Goal: Answer question/provide support: Share knowledge or assist other users

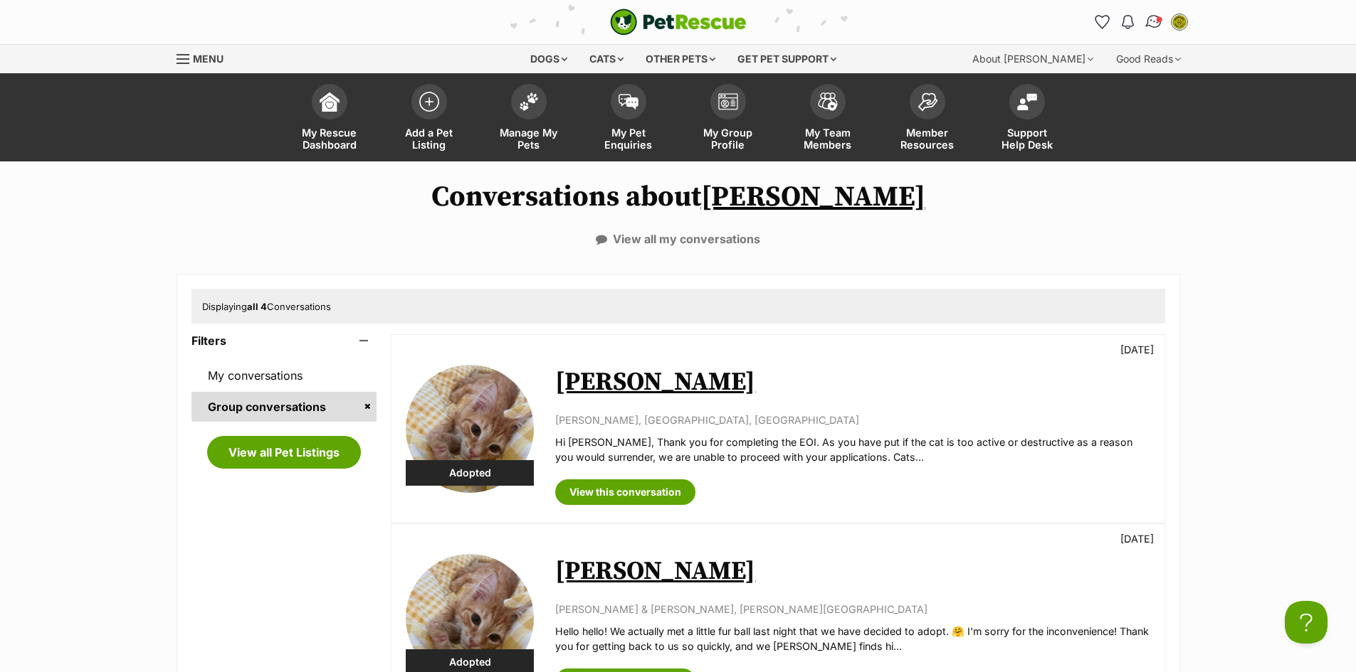
click at [1156, 23] on img "Conversations" at bounding box center [1153, 22] width 19 height 19
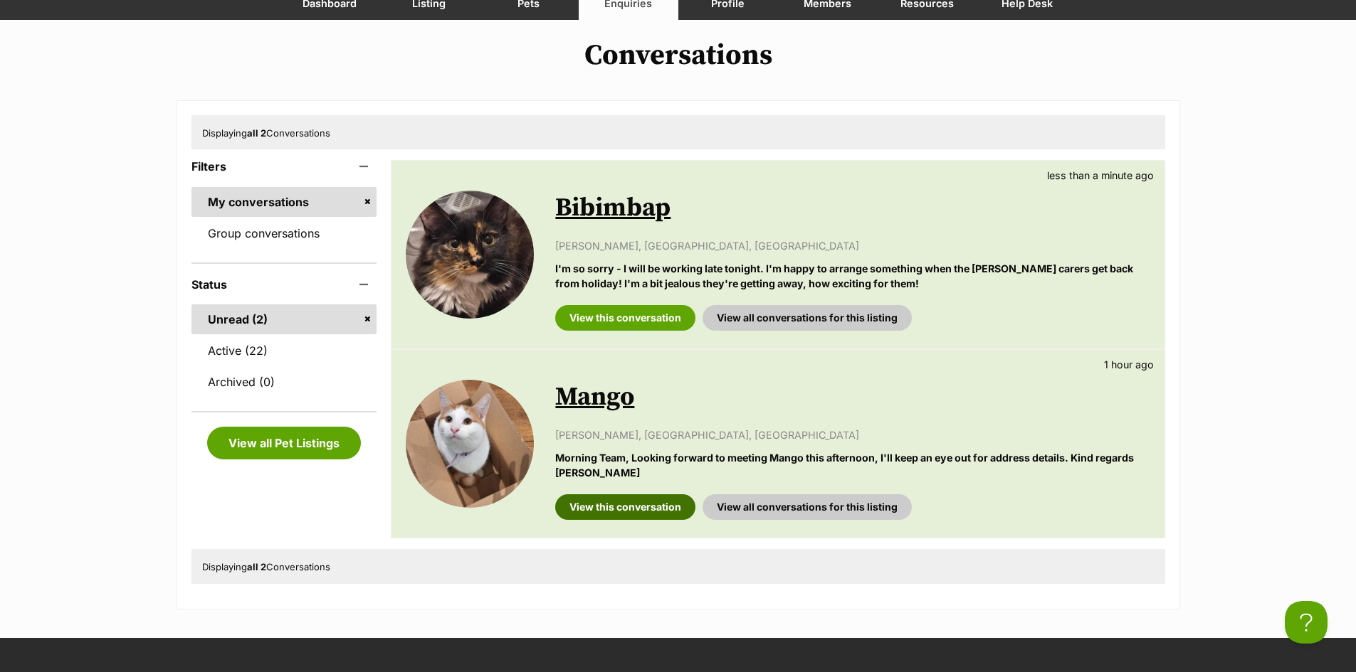
scroll to position [142, 0]
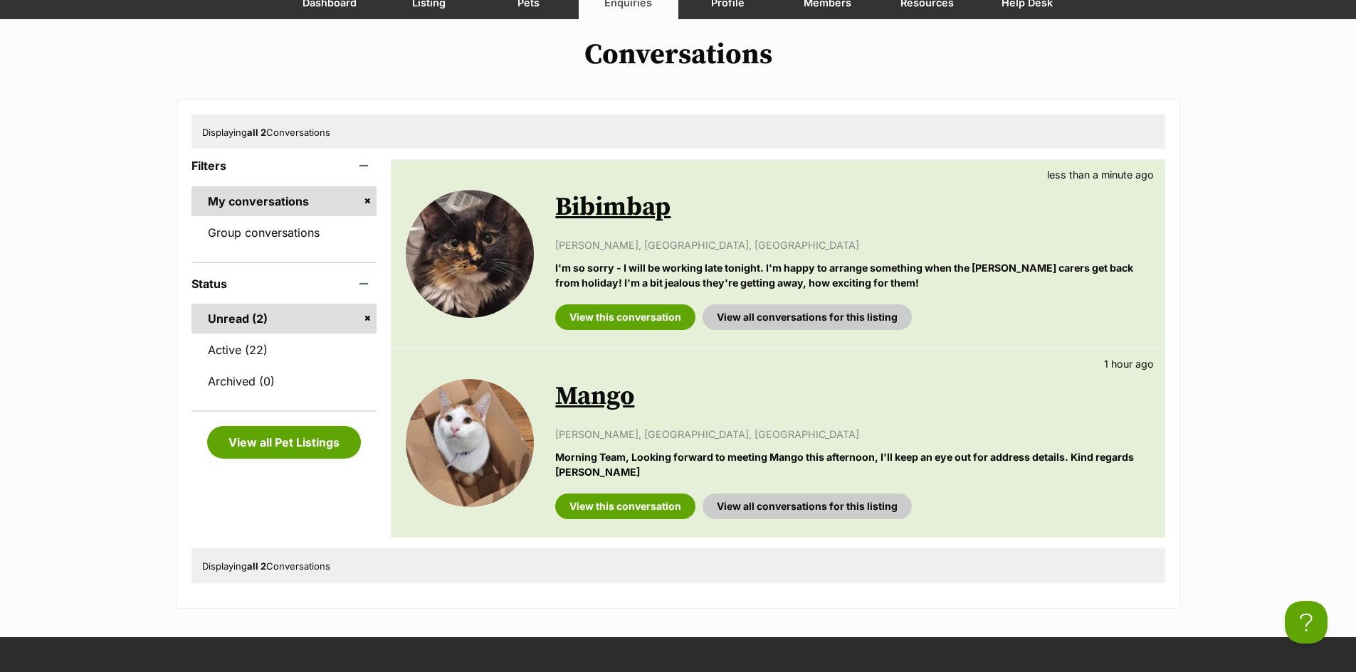
click at [616, 404] on link "Mango" at bounding box center [594, 397] width 79 height 32
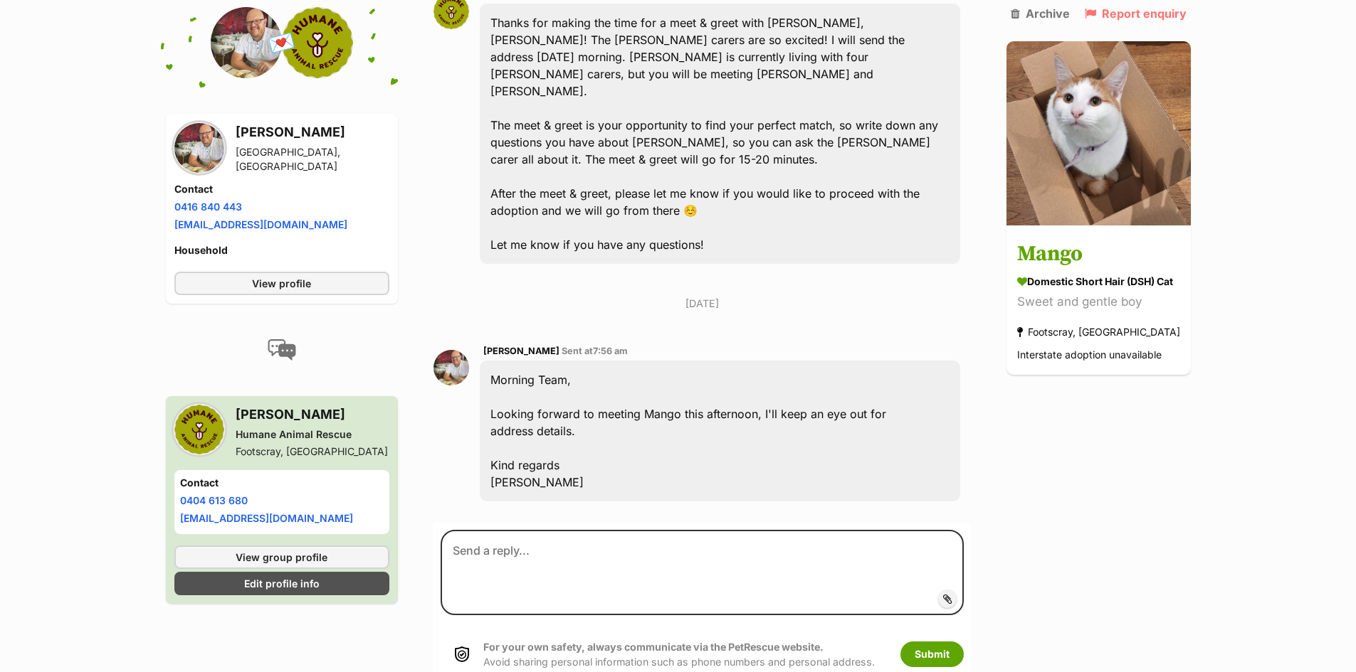
scroll to position [1650, 0]
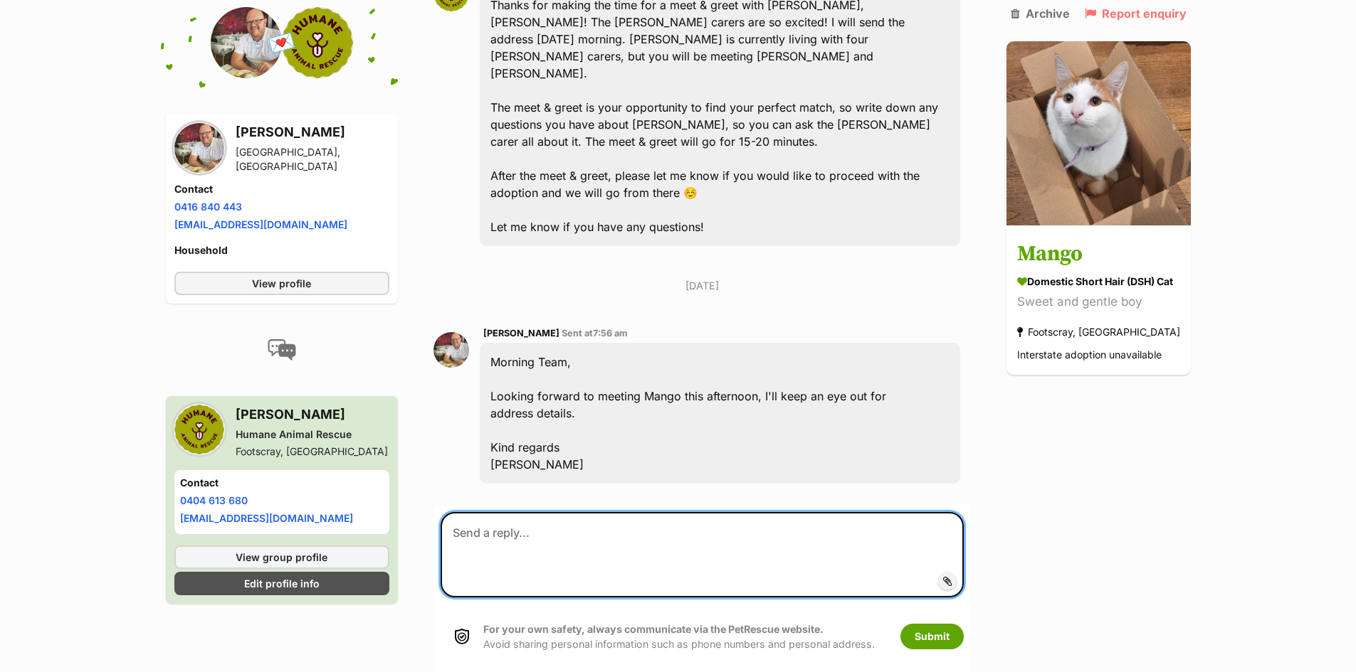
click at [528, 512] on textarea at bounding box center [702, 554] width 522 height 85
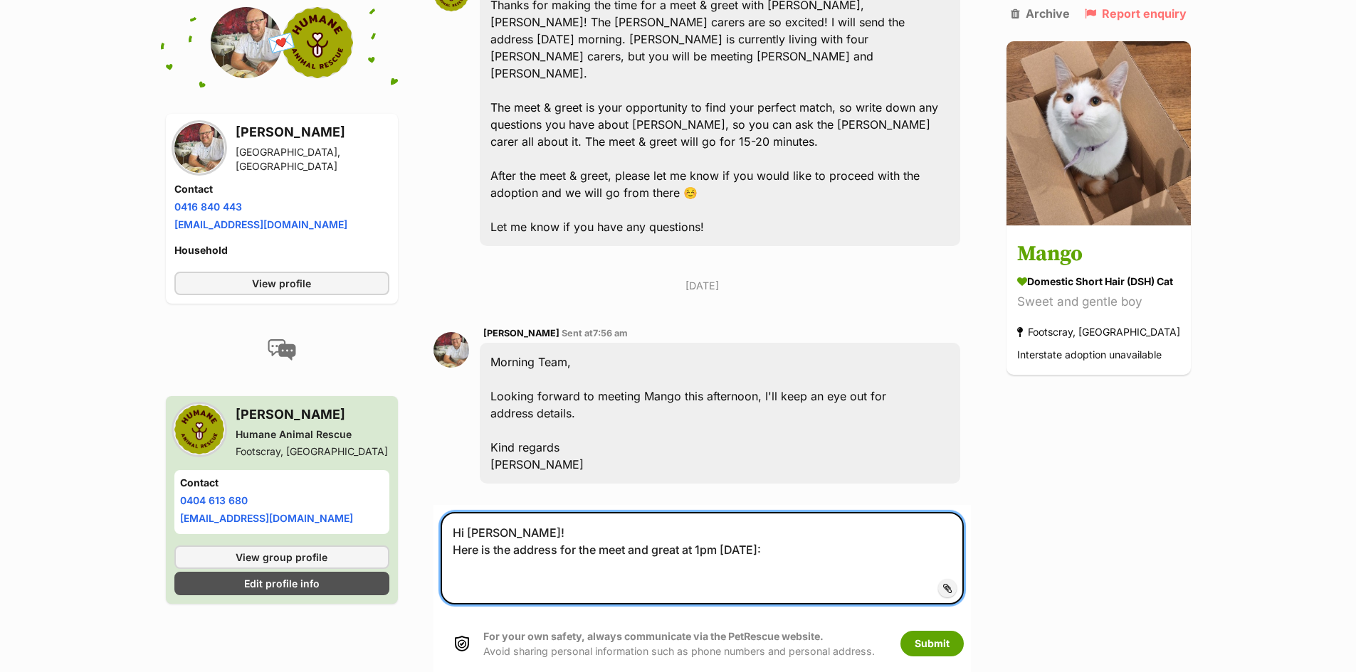
paste textarea "202C/6 Joseph Road, Footscray"
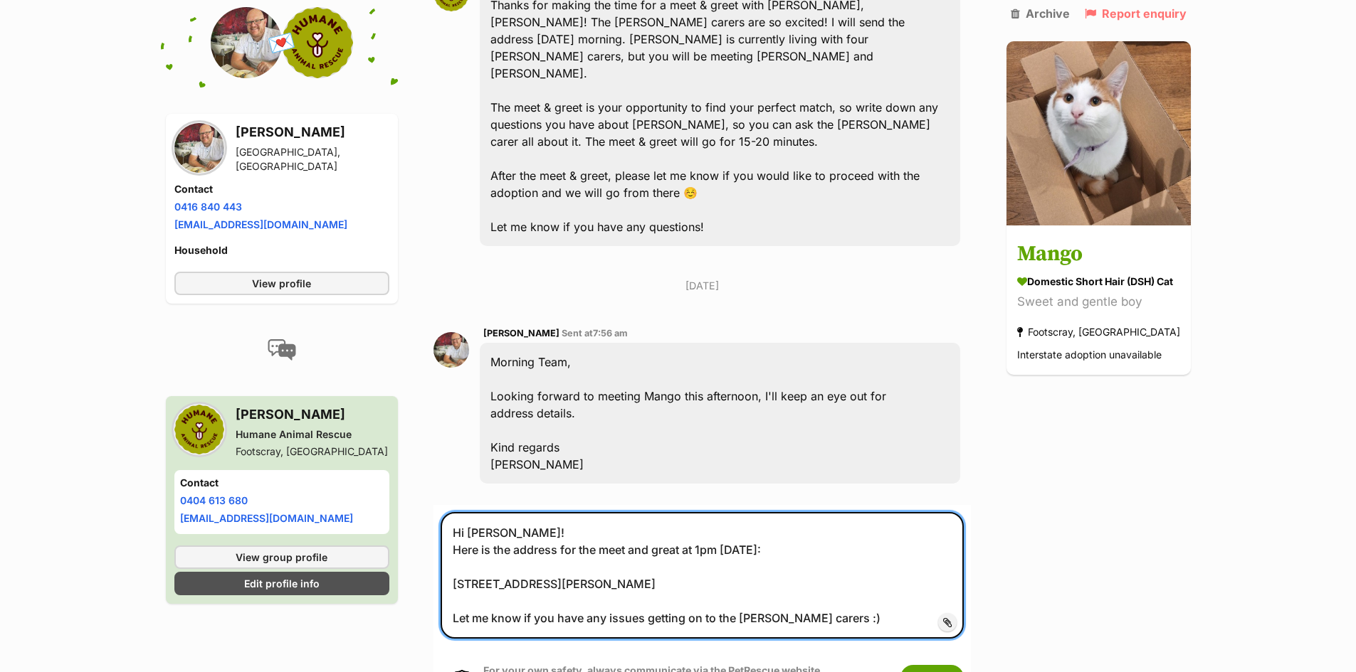
click at [453, 512] on textarea "Hi Harrison! Here is the address for the meet and great at 1pm today: 202C/6 Jo…" at bounding box center [702, 575] width 522 height 127
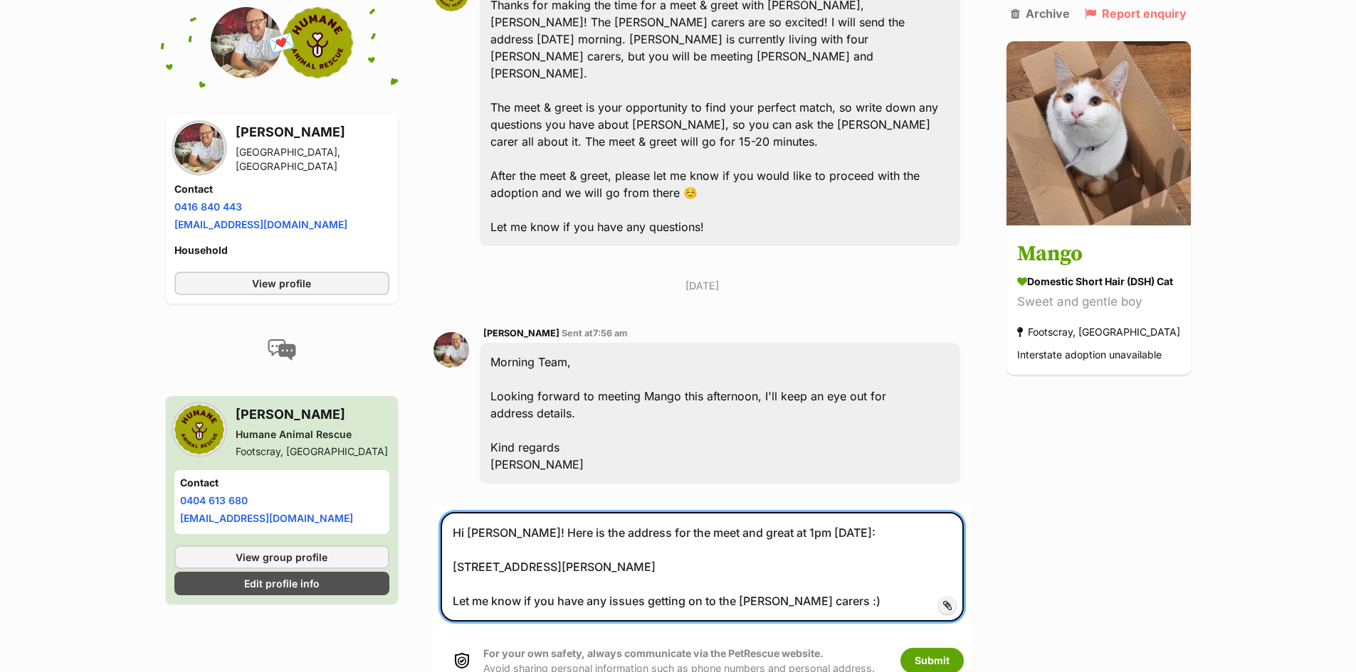
click at [740, 512] on textarea "Hi Harrison! Here is the address for the meet and great at 1pm today: 202C/6 Jo…" at bounding box center [702, 567] width 522 height 110
drag, startPoint x: 833, startPoint y: 535, endPoint x: 691, endPoint y: 535, distance: 142.3
click at [691, 535] on textarea "Hi Harrison! Here is the address for the meet and greet at 1pm today: 202C/6 Jo…" at bounding box center [702, 567] width 522 height 110
click at [718, 538] on textarea "Hi Harrison! Here is the address for the meet and greet at 1pm today: 202C/6 Jo…" at bounding box center [702, 567] width 522 height 110
type textarea "Hi Harrison! Here is the address for the meet and greet at 1pm today: 202C/6 Jo…"
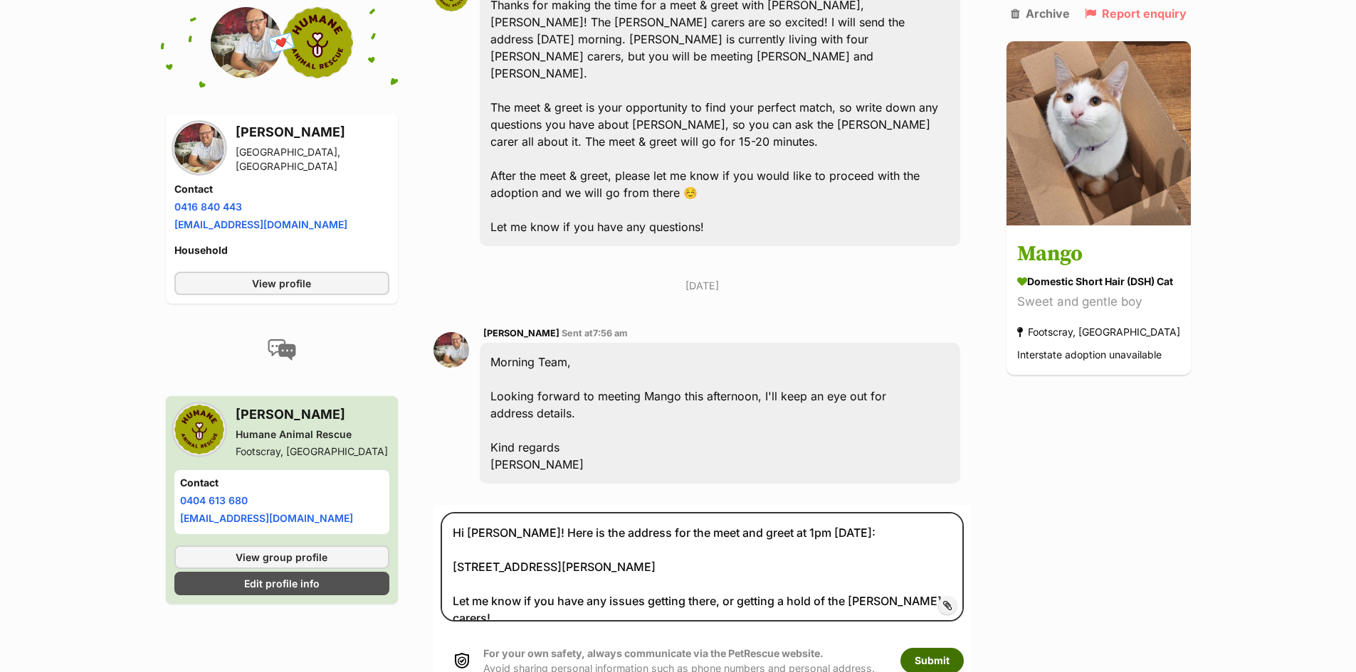
click at [941, 648] on button "Submit" at bounding box center [931, 661] width 63 height 26
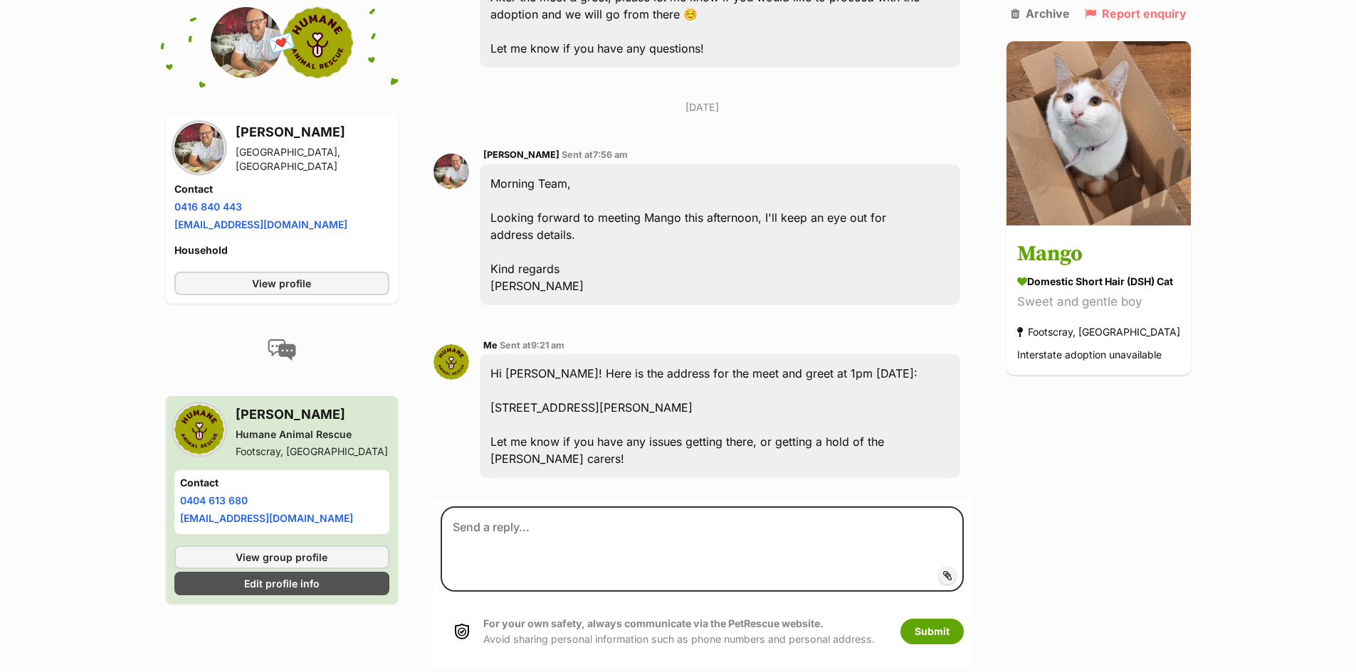
scroll to position [1832, 0]
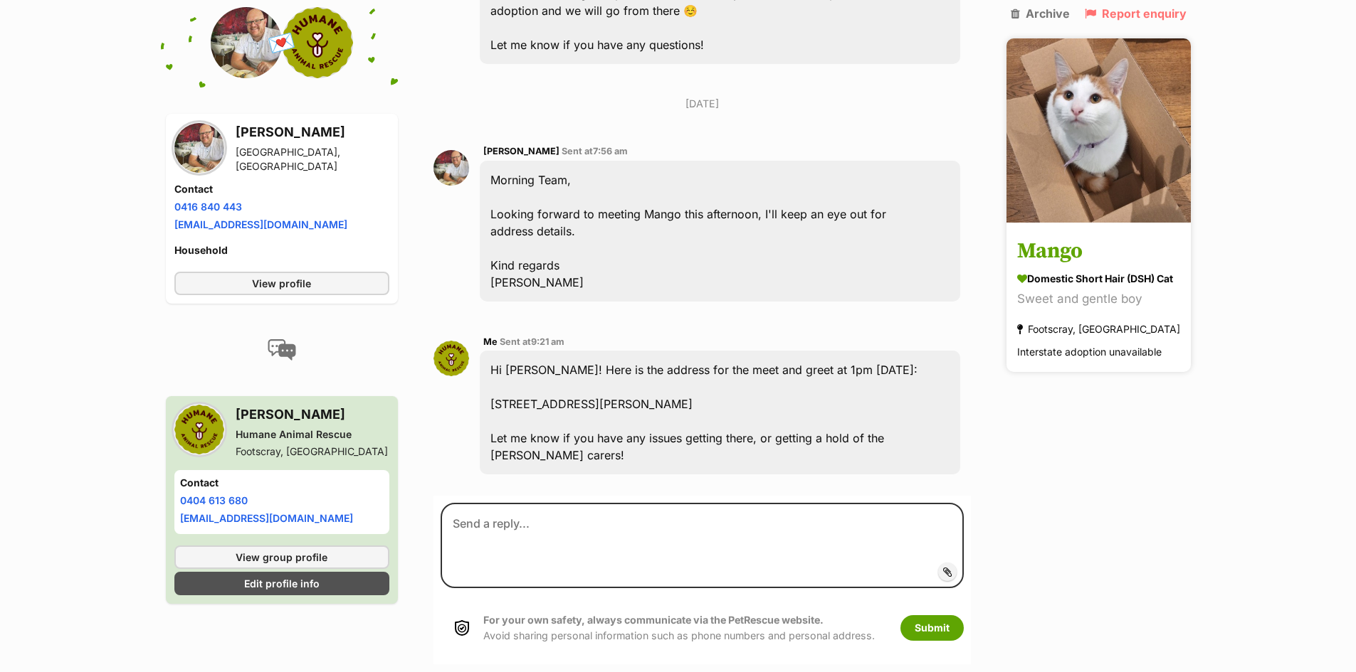
click at [1072, 221] on link at bounding box center [1098, 218] width 184 height 14
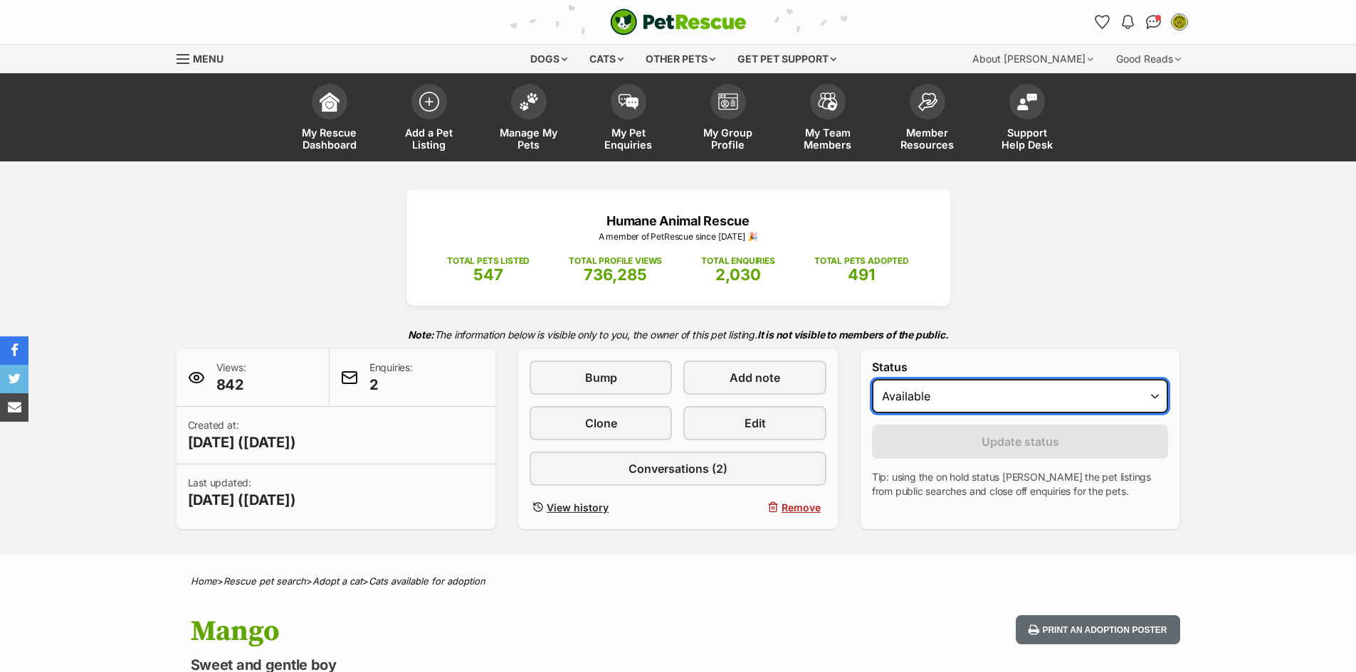
click at [1038, 408] on select "Draft - not available as listing has enquires Available On hold Adopted" at bounding box center [1020, 396] width 297 height 34
select select "on_hold"
click at [872, 379] on select "Draft - not available as listing has enquires Available On hold Adopted" at bounding box center [1020, 396] width 297 height 34
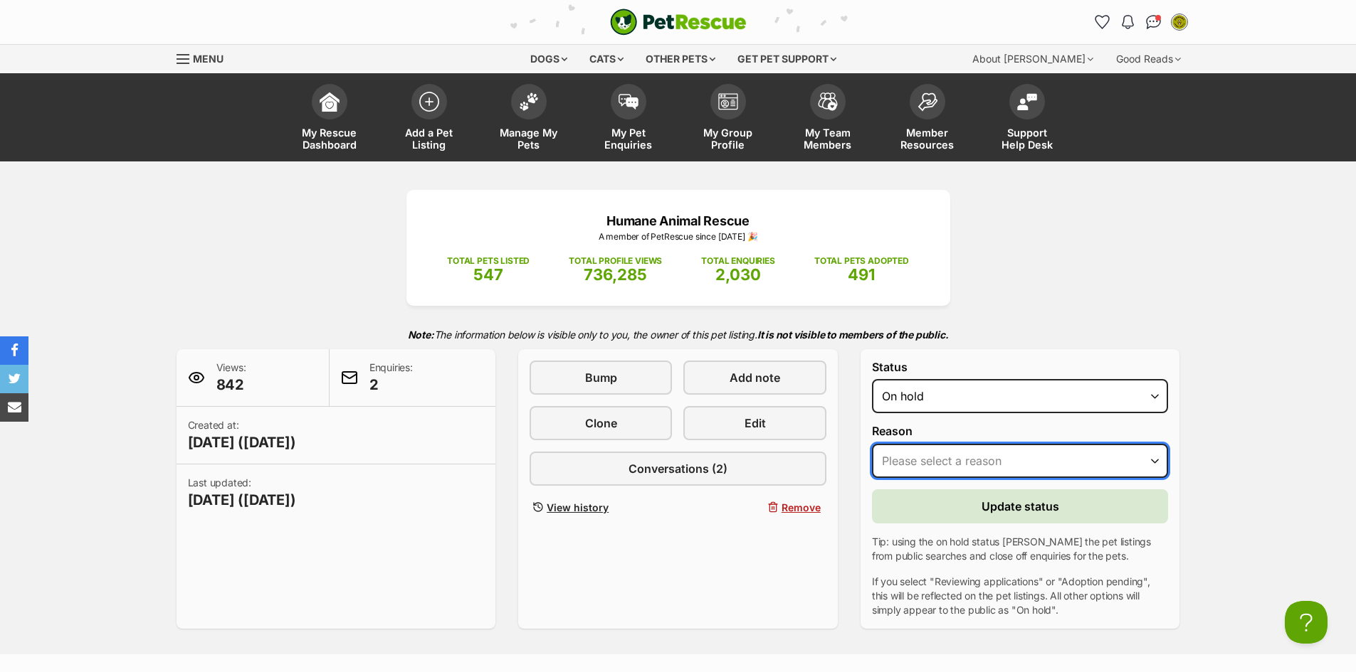
click at [997, 458] on select "Please select a reason Medical reasons Reviewing applications Adoption pending …" at bounding box center [1020, 461] width 297 height 34
select select "reviewing_applications"
click at [872, 444] on select "Please select a reason Medical reasons Reviewing applications Adoption pending …" at bounding box center [1020, 461] width 297 height 34
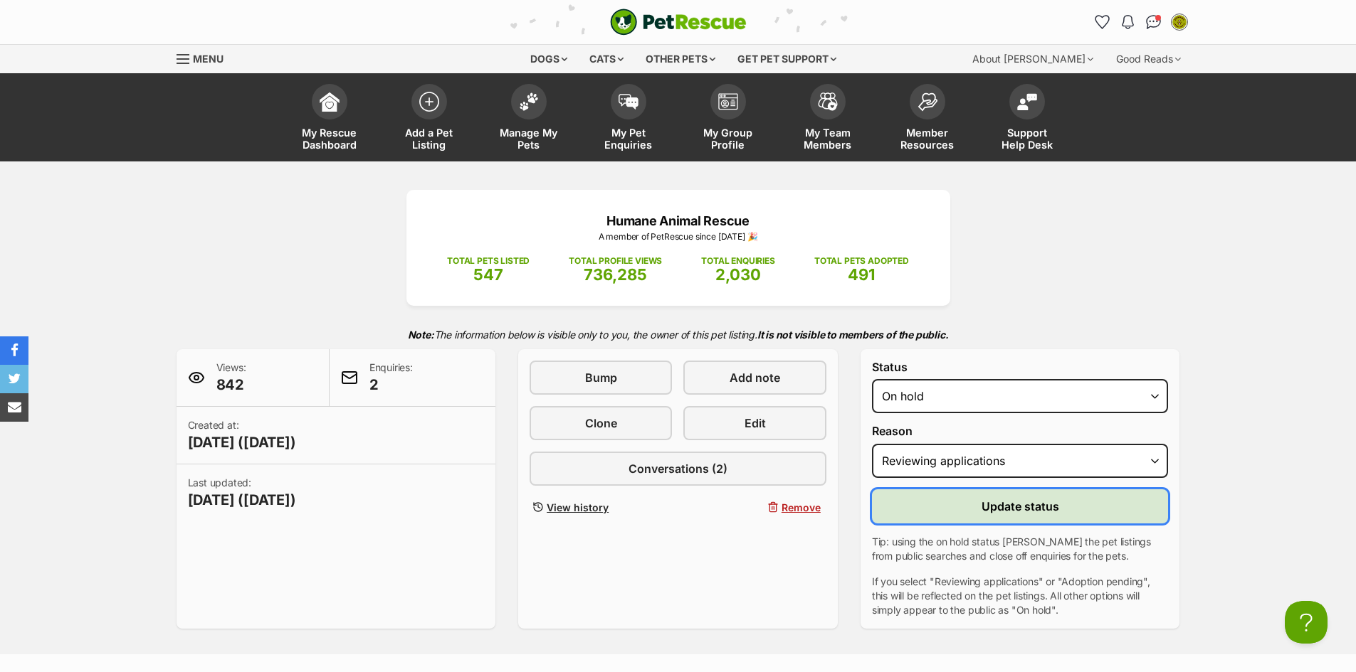
click at [984, 507] on span "Update status" at bounding box center [1020, 506] width 78 height 17
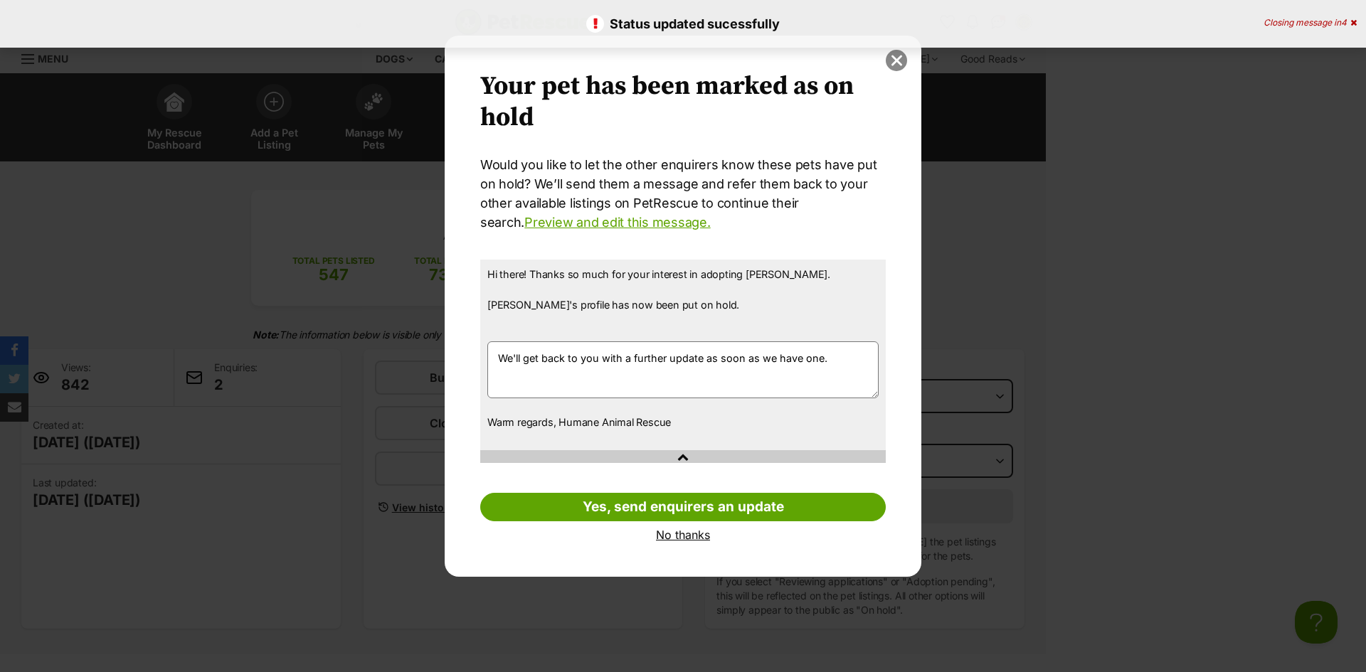
click at [896, 63] on button "close" at bounding box center [896, 60] width 21 height 21
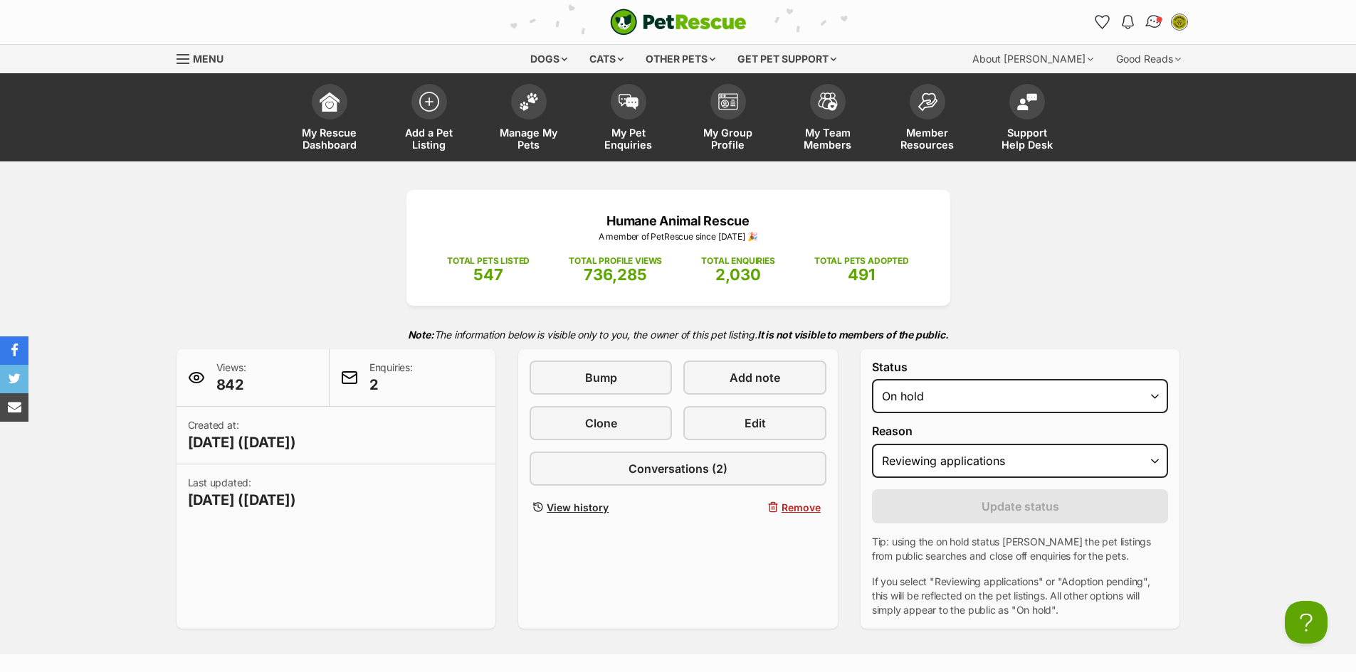
click at [1146, 22] on img "Conversations" at bounding box center [1153, 22] width 19 height 19
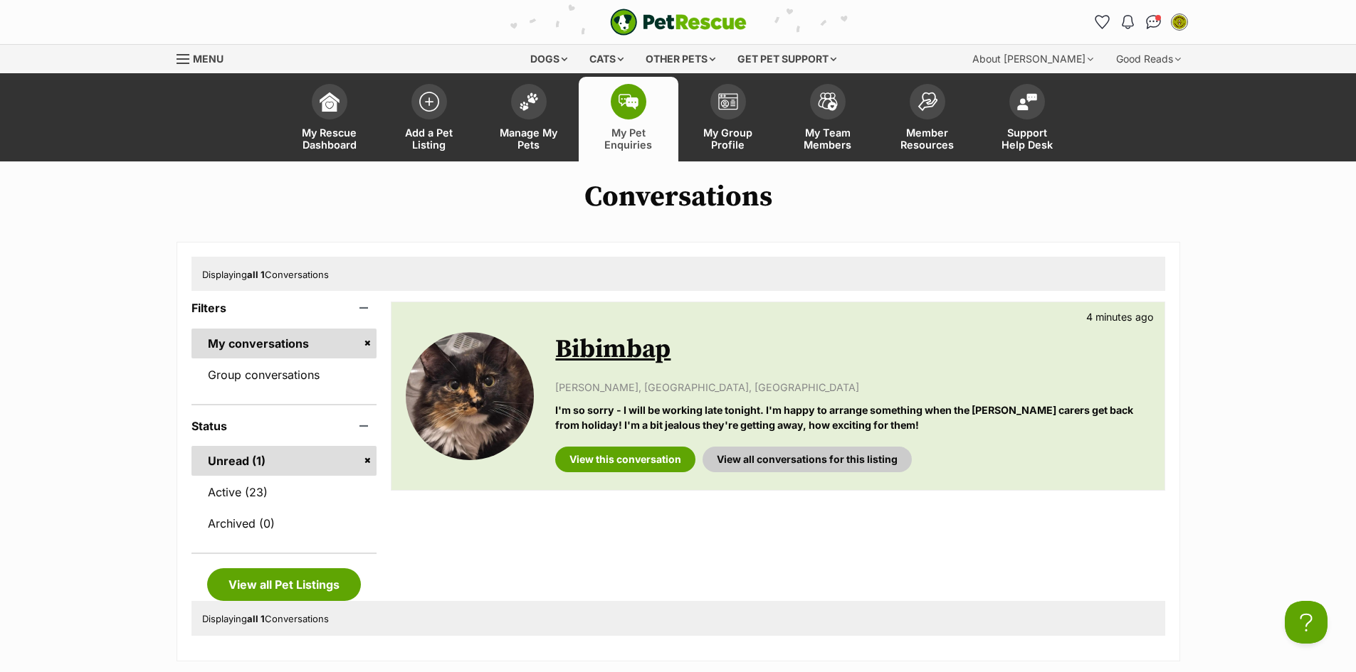
click at [577, 359] on link "Bibimbap" at bounding box center [612, 350] width 115 height 32
